Goal: Information Seeking & Learning: Learn about a topic

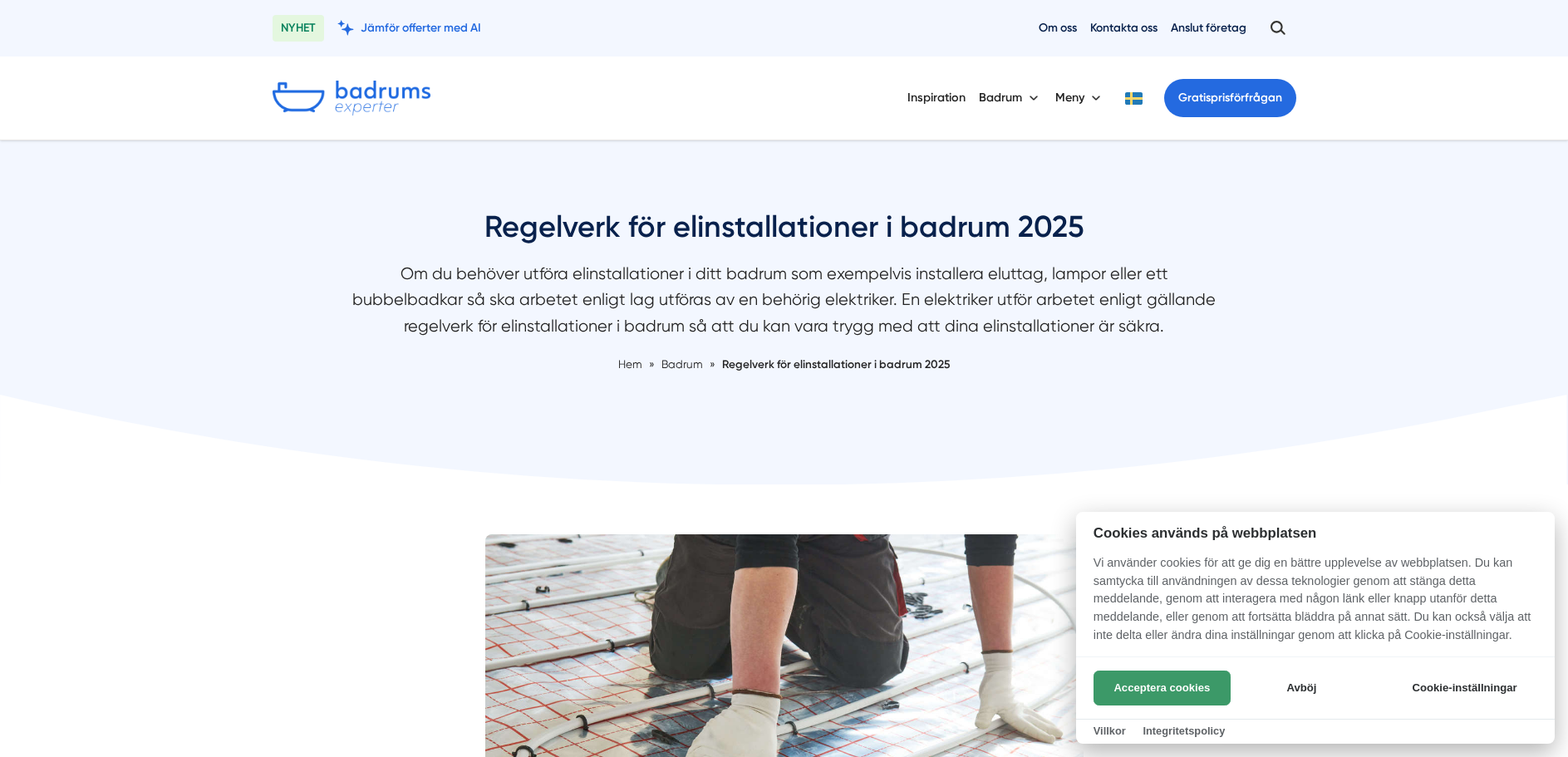
click at [1160, 684] on button "Acceptera cookies" at bounding box center [1162, 688] width 137 height 35
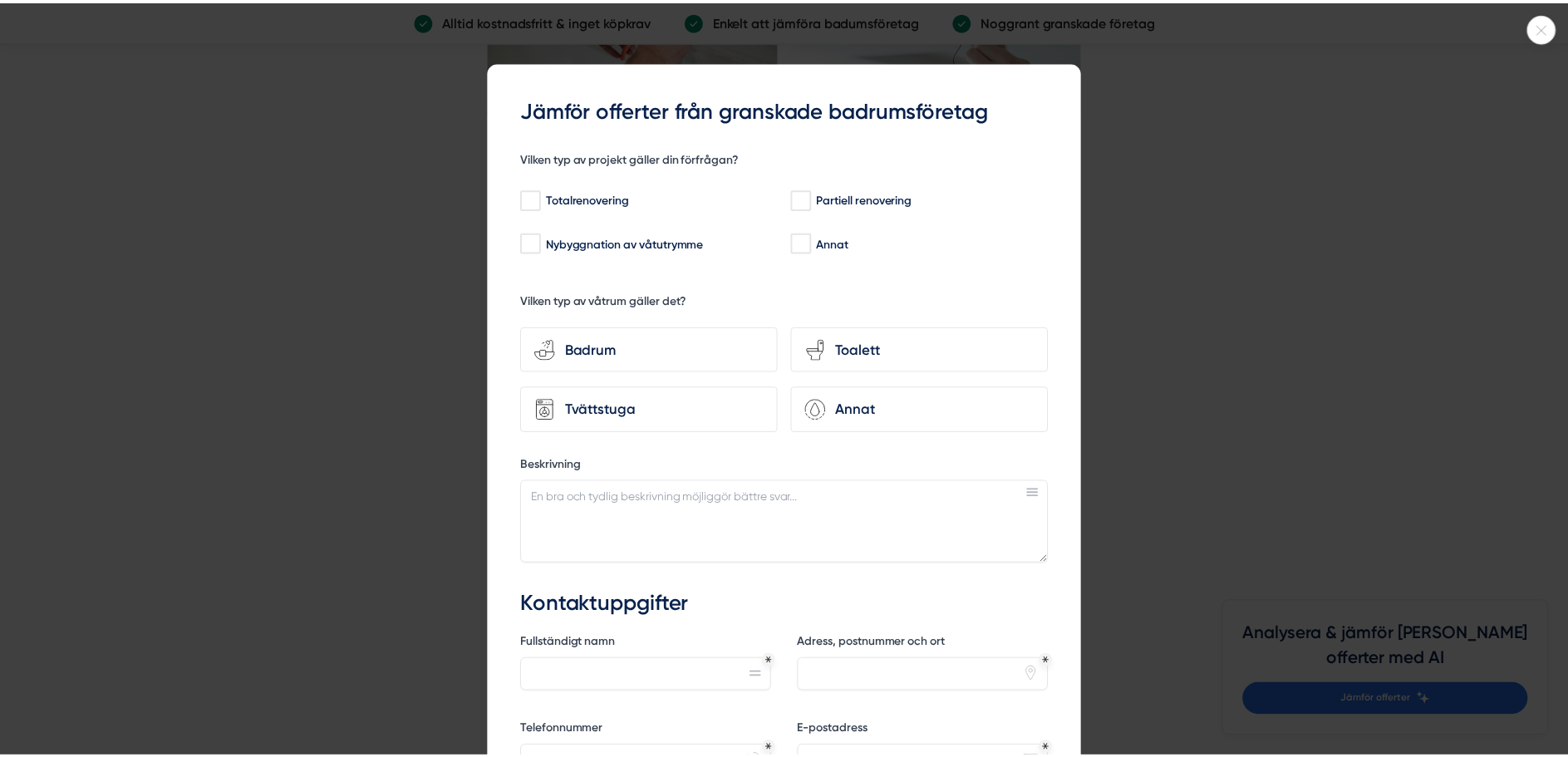
scroll to position [4735, 0]
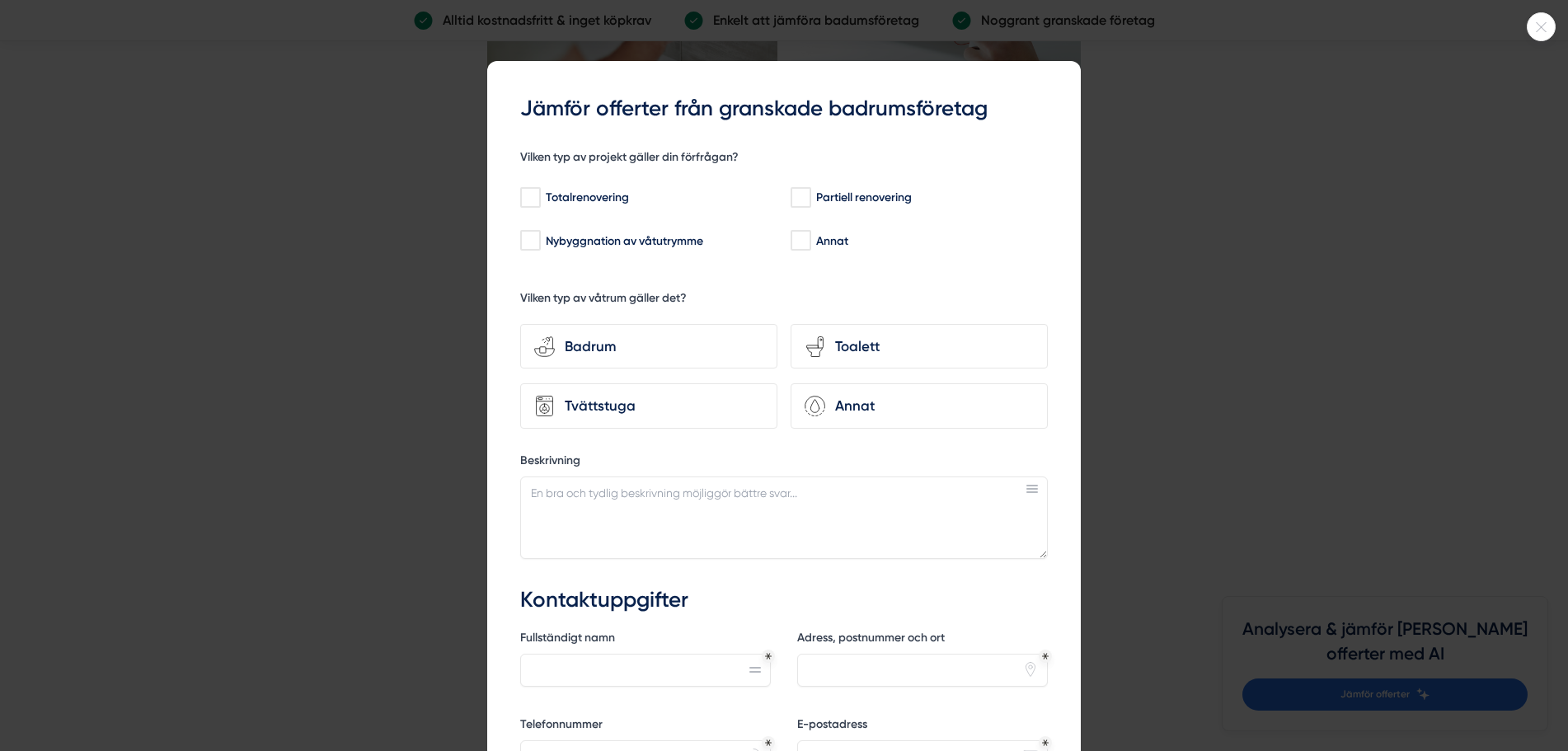
click at [1535, 34] on div at bounding box center [1541, 27] width 29 height 29
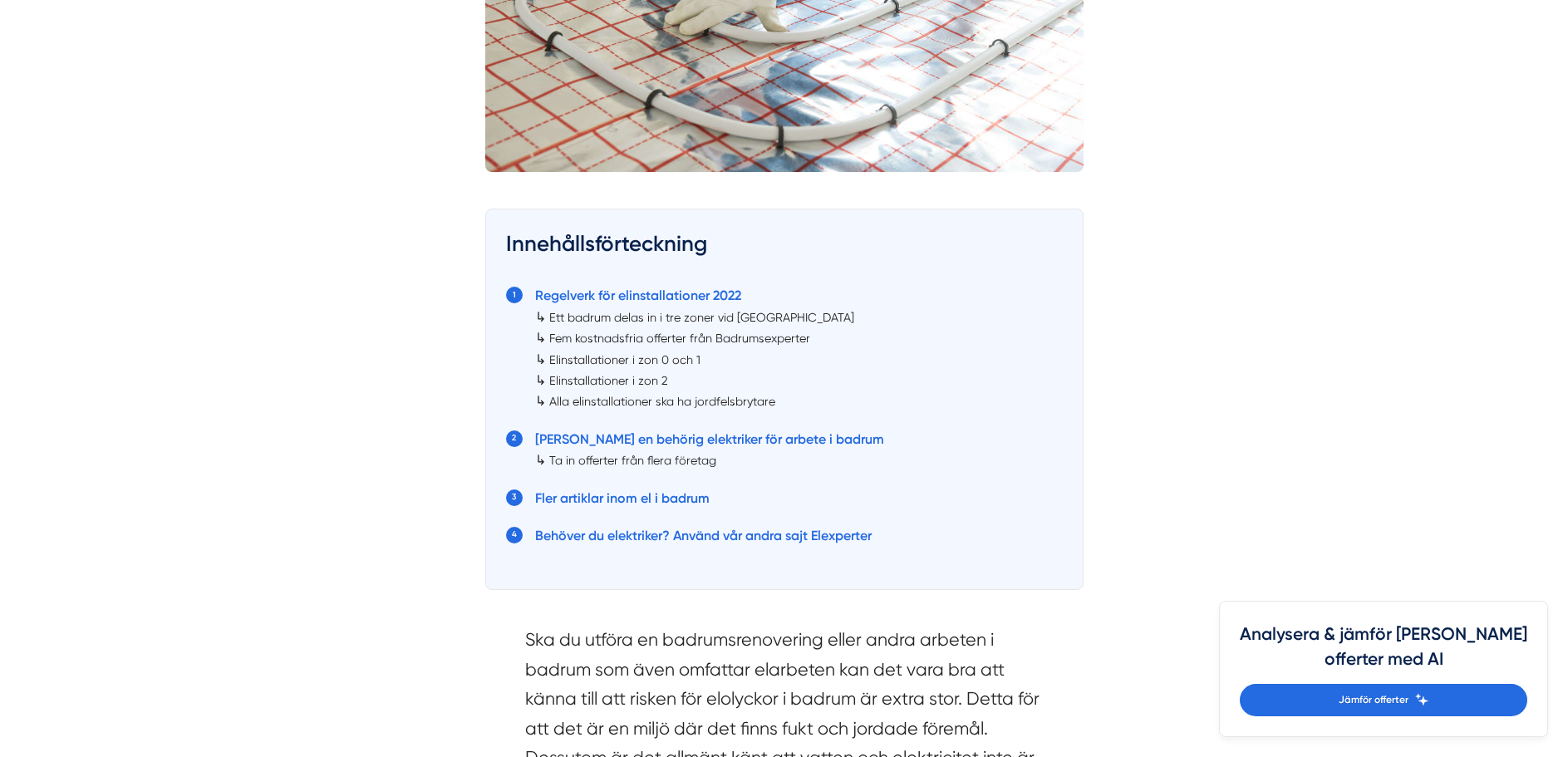
scroll to position [748, 0]
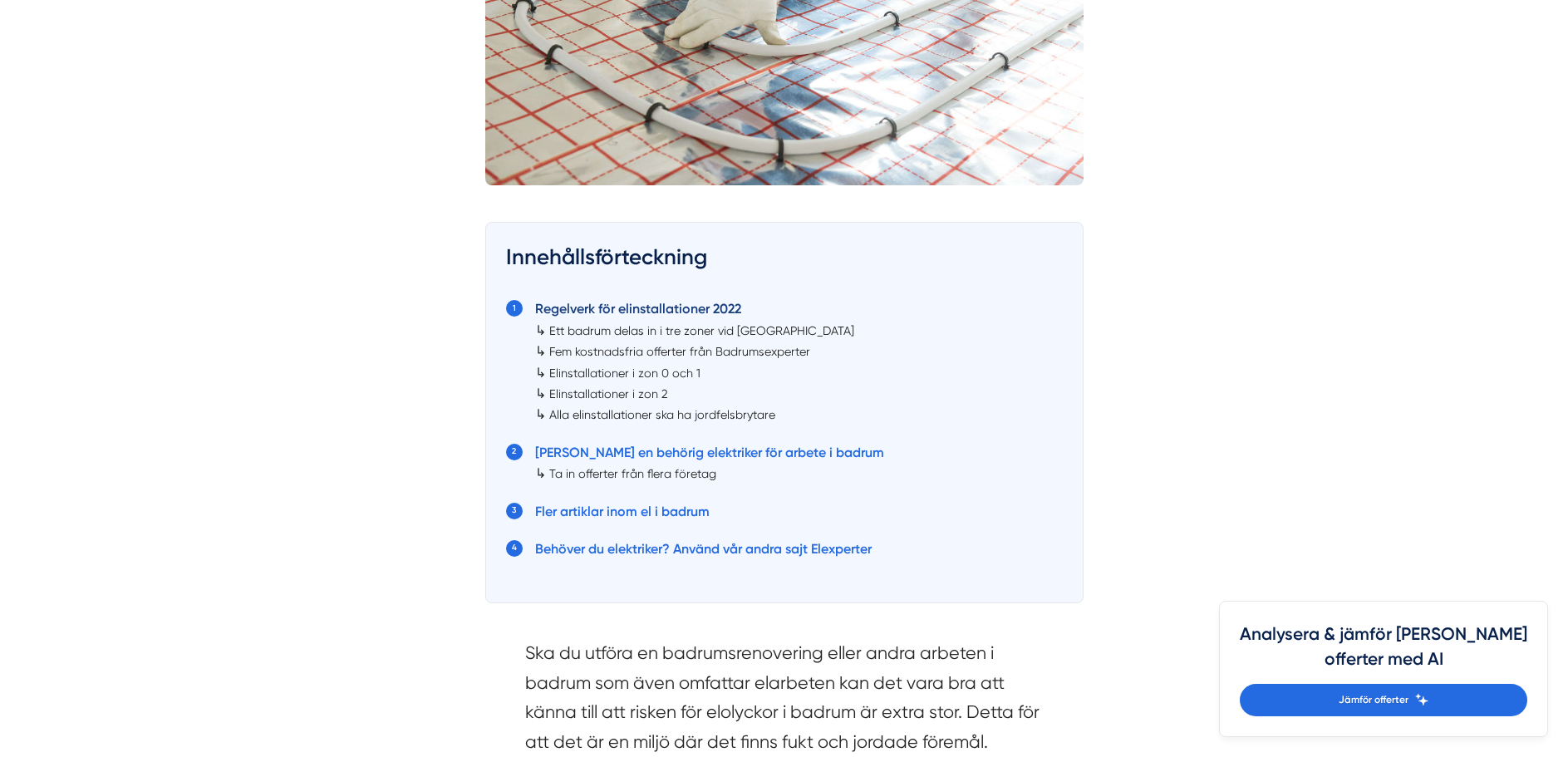
click at [612, 306] on link "Regelverk för elinstallationer 2022" at bounding box center [638, 308] width 206 height 16
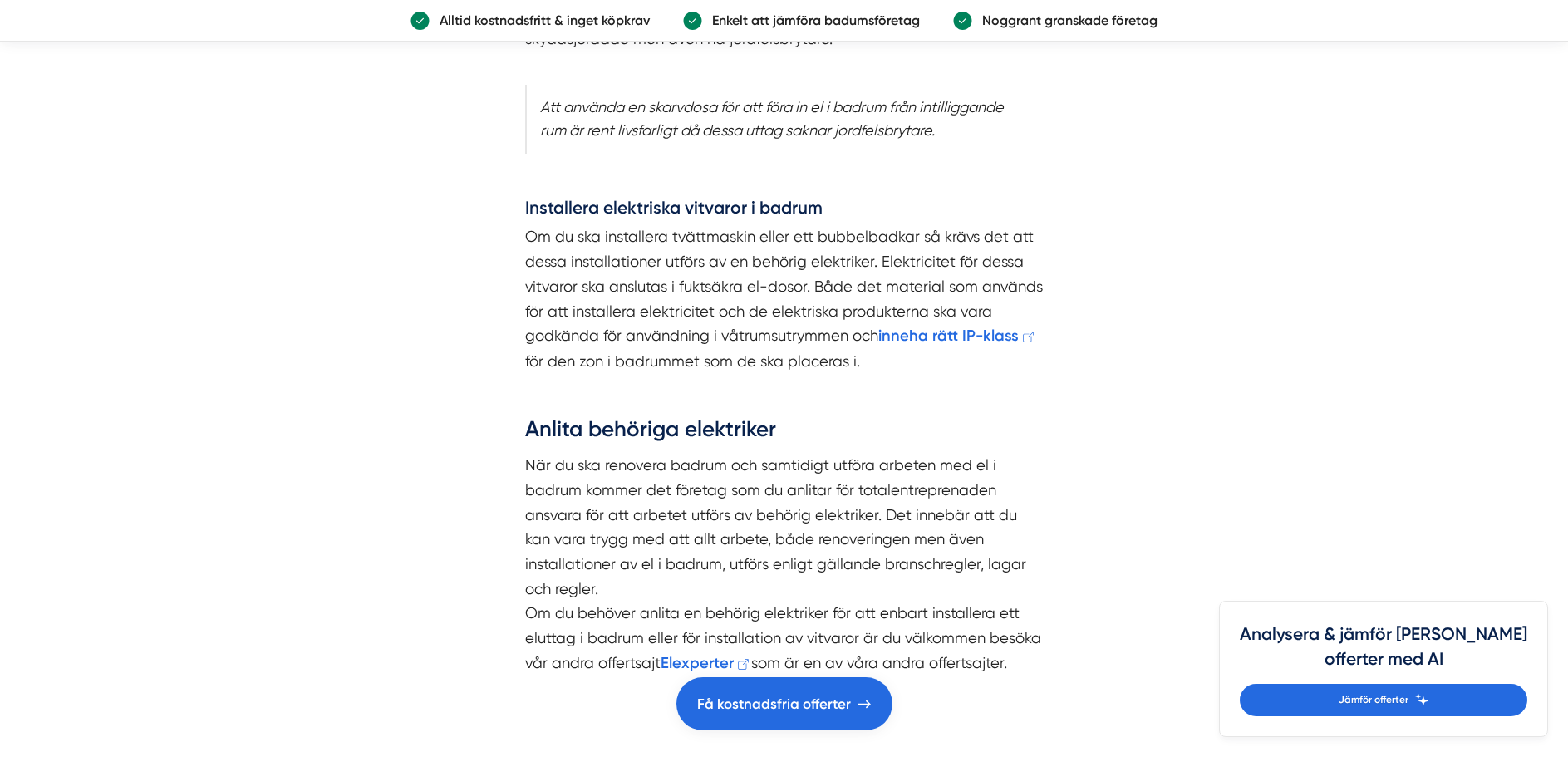
scroll to position [2659, 0]
